Goal: Find specific page/section: Find specific page/section

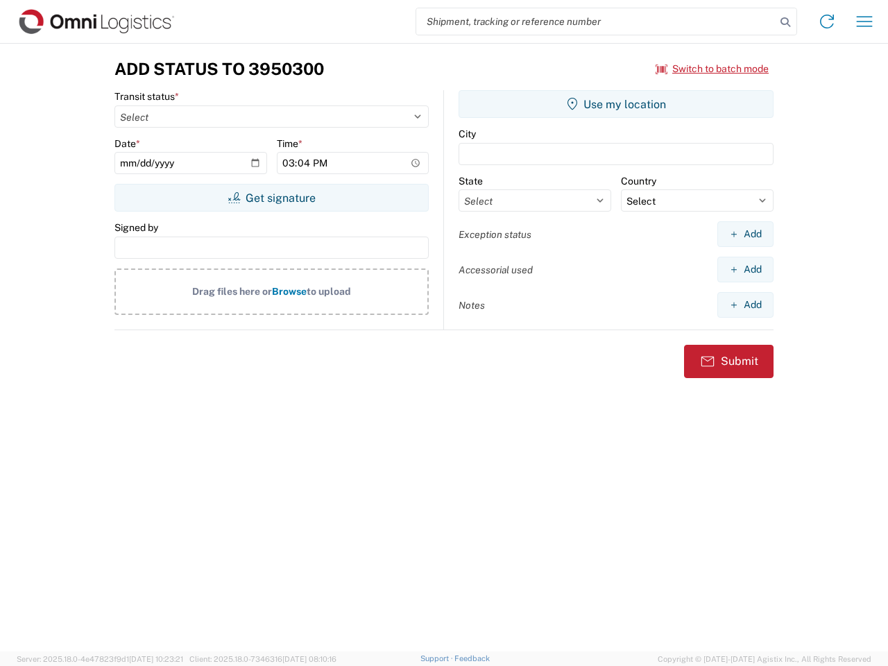
click at [596, 22] on input "search" at bounding box center [595, 21] width 359 height 26
click at [785, 22] on icon at bounding box center [785, 21] width 19 height 19
click at [827, 22] on icon at bounding box center [827, 21] width 22 height 22
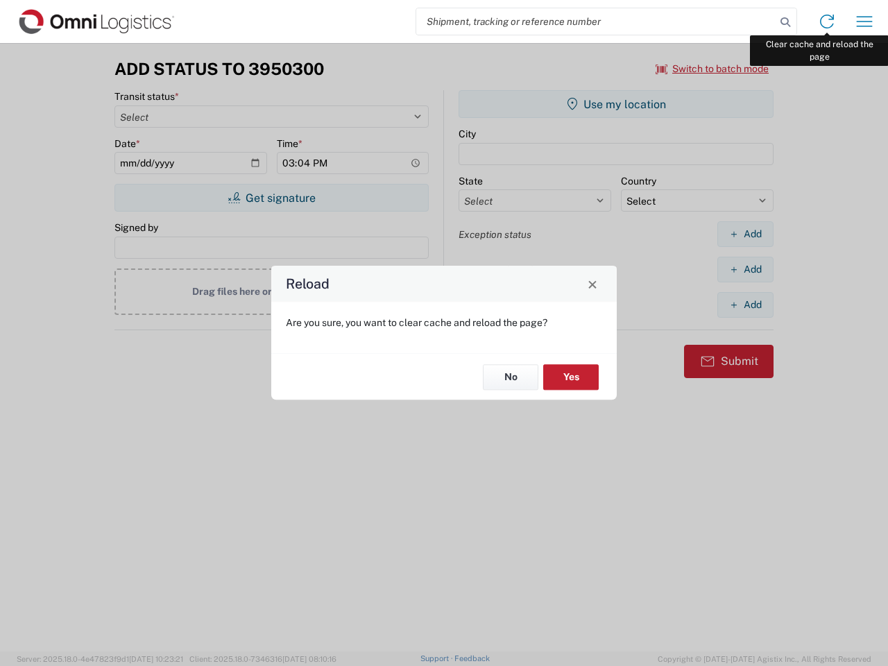
click at [865, 22] on div "Reload Are you sure, you want to clear cache and reload the page? No Yes" at bounding box center [444, 333] width 888 height 666
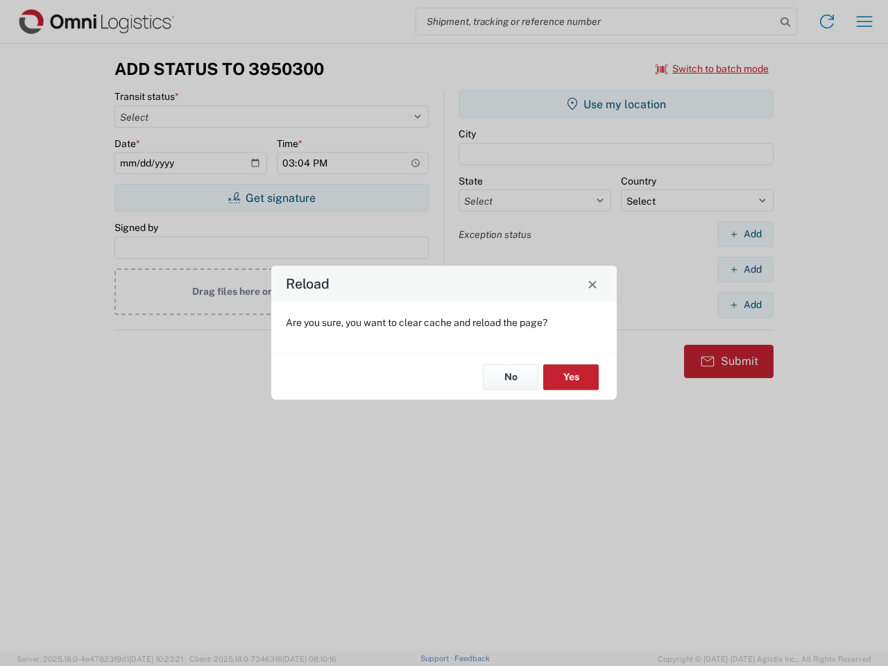
click at [713, 69] on div "Reload Are you sure, you want to clear cache and reload the page? No Yes" at bounding box center [444, 333] width 888 height 666
click at [271, 198] on div "Reload Are you sure, you want to clear cache and reload the page? No Yes" at bounding box center [444, 333] width 888 height 666
click at [616, 104] on div "Reload Are you sure, you want to clear cache and reload the page? No Yes" at bounding box center [444, 333] width 888 height 666
click at [745, 234] on div "Reload Are you sure, you want to clear cache and reload the page? No Yes" at bounding box center [444, 333] width 888 height 666
click at [745, 269] on div "Reload Are you sure, you want to clear cache and reload the page? No Yes" at bounding box center [444, 333] width 888 height 666
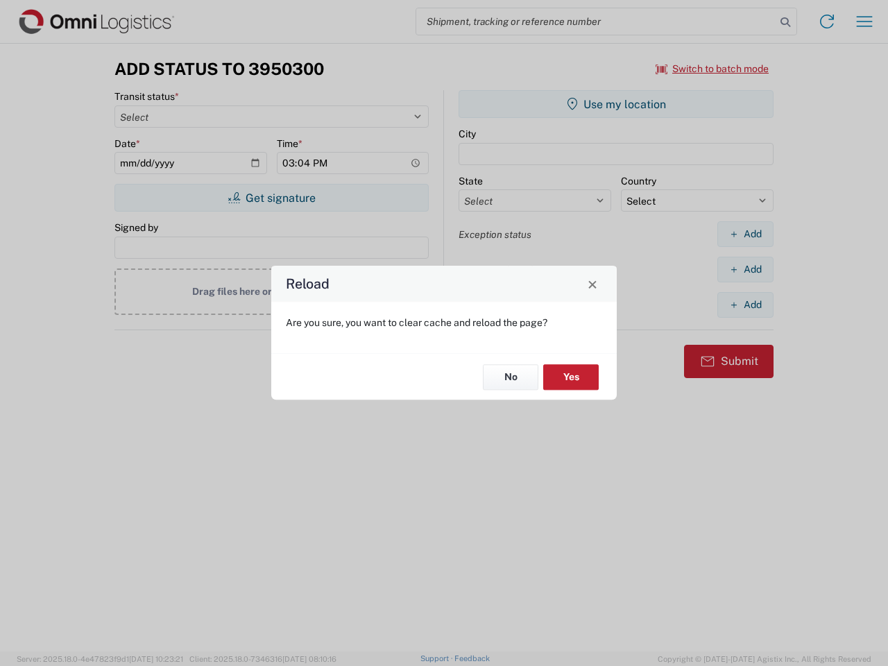
click at [745, 305] on div "Reload Are you sure, you want to clear cache and reload the page? No Yes" at bounding box center [444, 333] width 888 height 666
